Goal: Information Seeking & Learning: Compare options

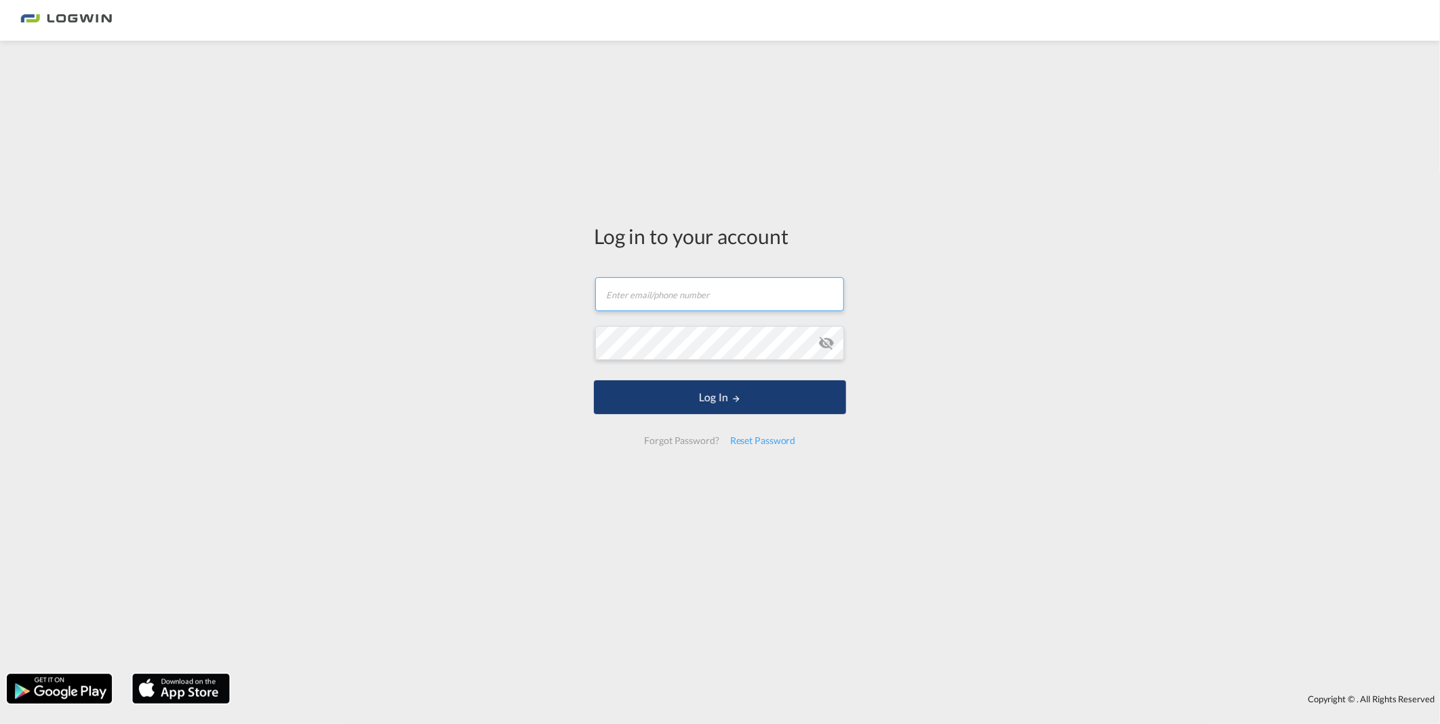
type input "[PERSON_NAME][EMAIL_ADDRESS][DOMAIN_NAME]"
click at [736, 414] on button "Log In" at bounding box center [720, 397] width 252 height 34
